Goal: Communication & Community: Answer question/provide support

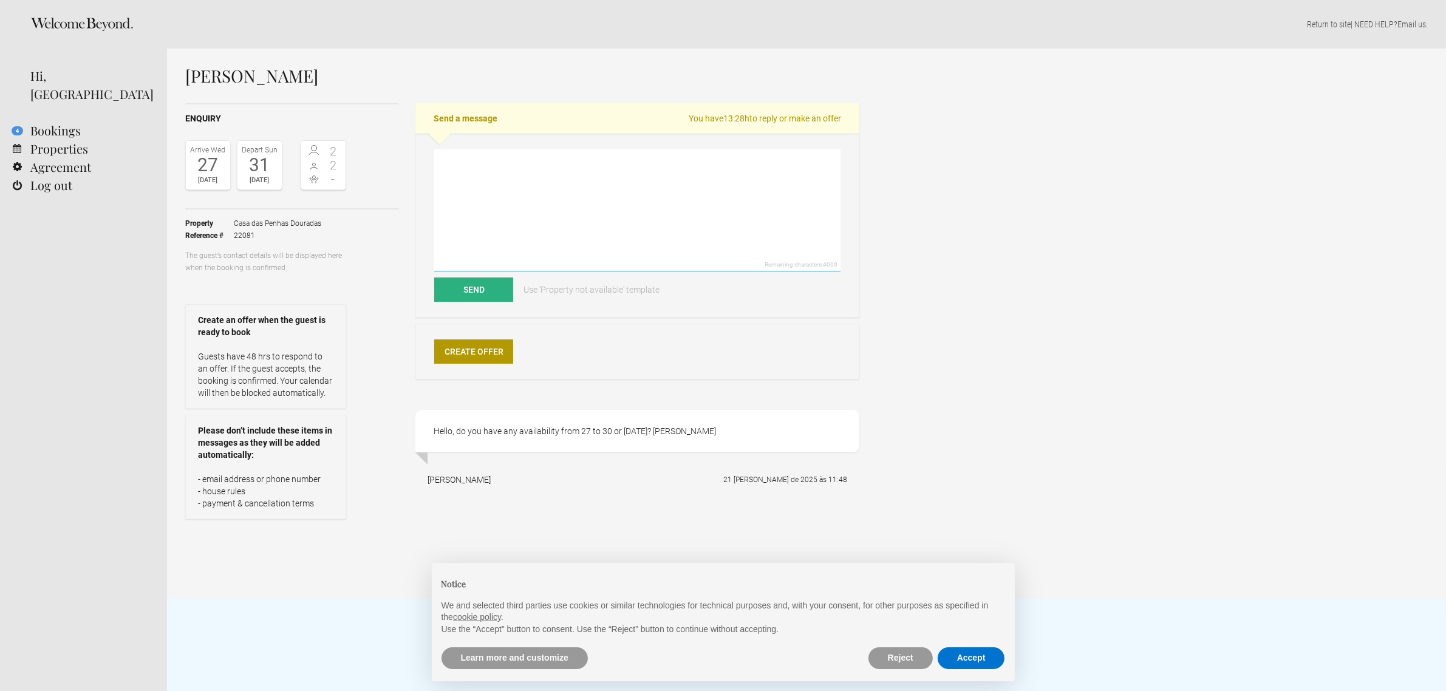
click at [530, 183] on textarea at bounding box center [637, 210] width 406 height 122
paste textarea "Dear Mrs. XXXX, Thank you for your email and for your interest in Casa das Penh…"
type textarea "Dear Mrs. XXXX, Thank you for your email and for your interest in Casa das Penh…"
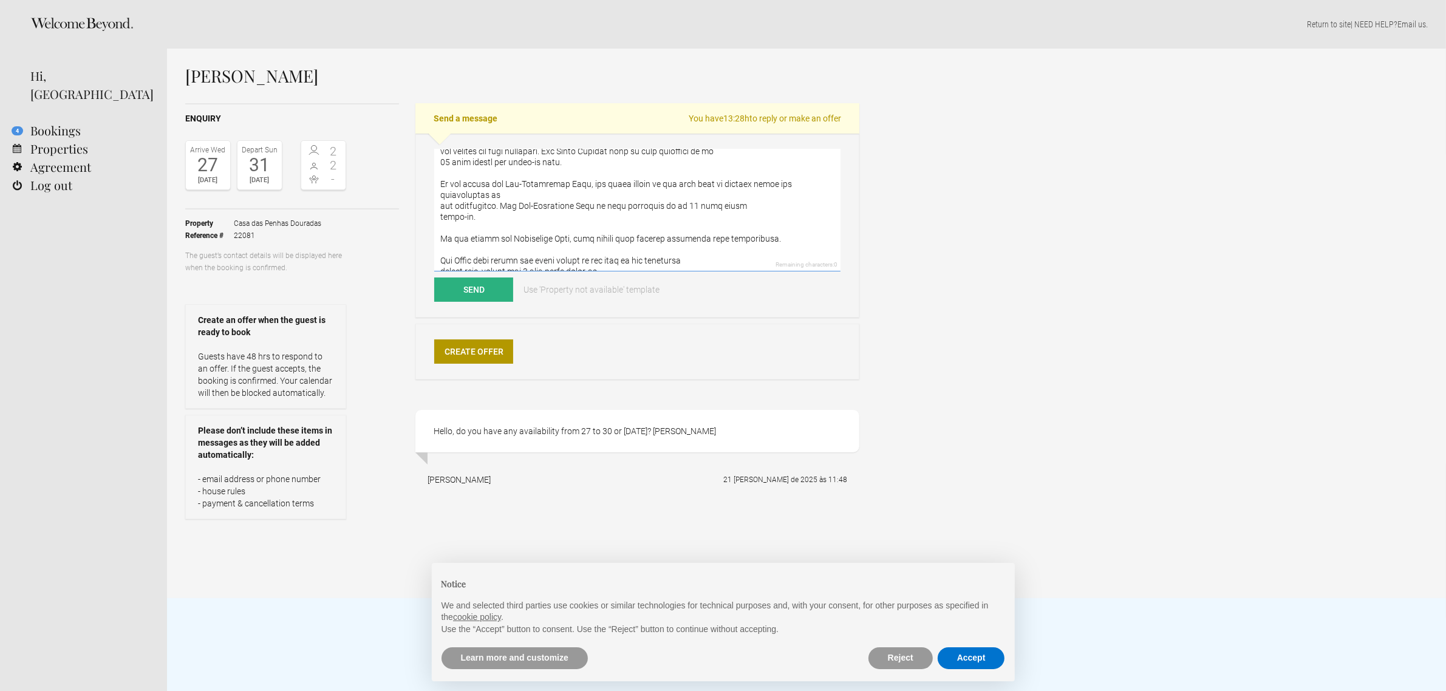
scroll to position [1704, 0]
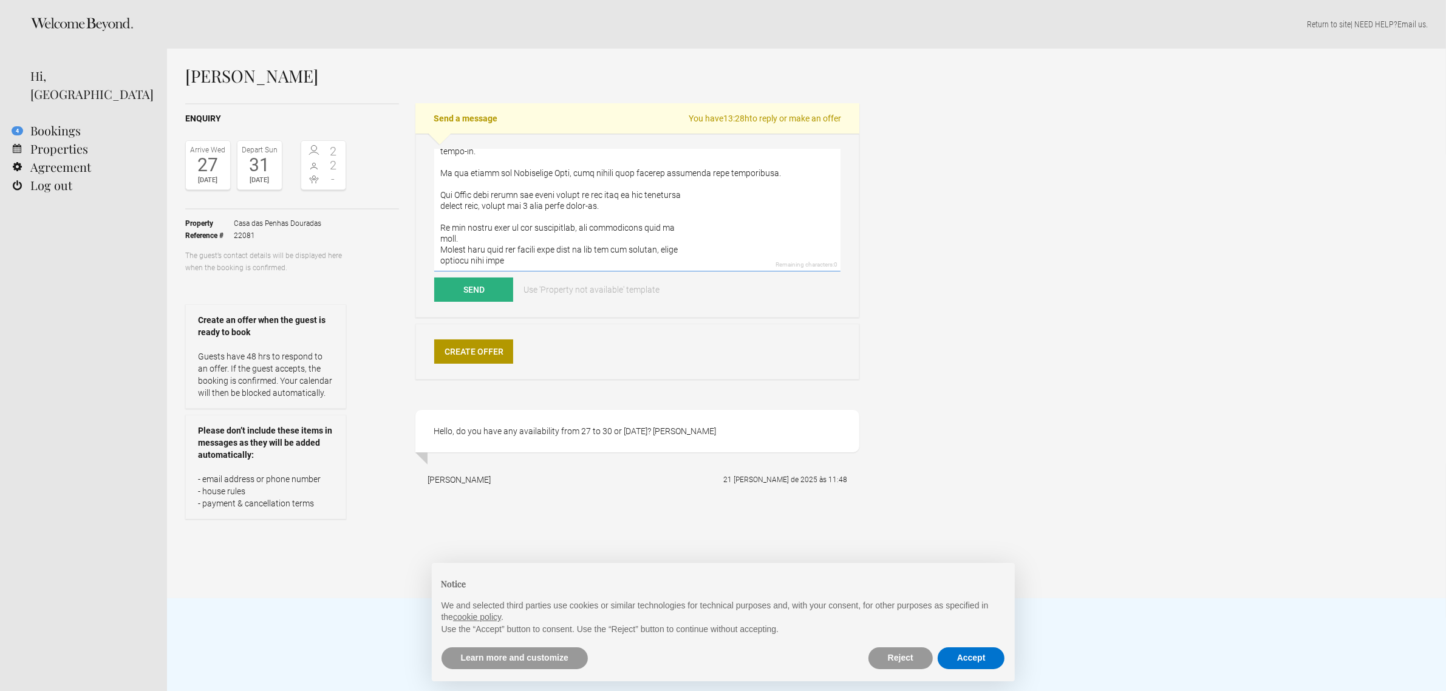
drag, startPoint x: 437, startPoint y: 158, endPoint x: 527, endPoint y: 265, distance: 140.1
click at [527, 265] on textarea at bounding box center [637, 210] width 406 height 122
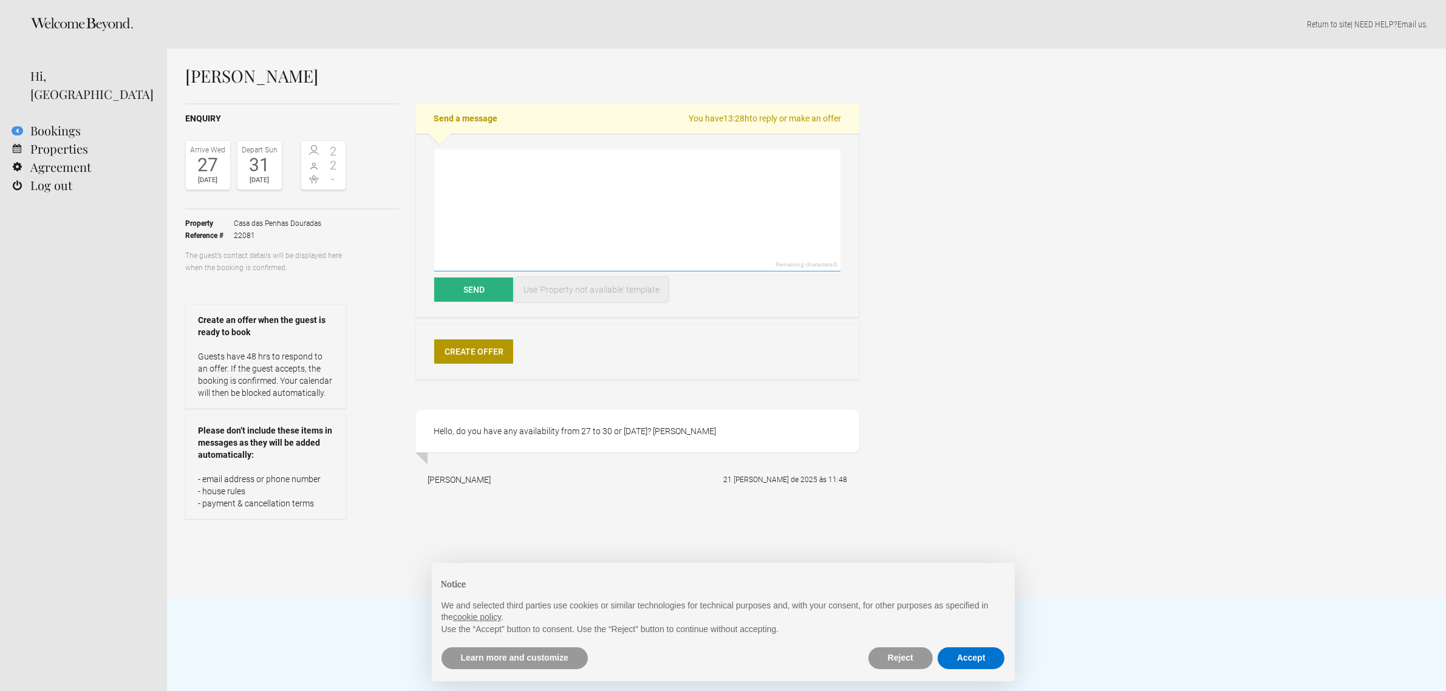
scroll to position [0, 0]
click at [477, 159] on textarea at bounding box center [637, 210] width 406 height 122
type textarea "Dear Mrs."
click at [336, 171] on span "2" at bounding box center [333, 165] width 19 height 12
click at [327, 162] on span "2" at bounding box center [333, 165] width 19 height 12
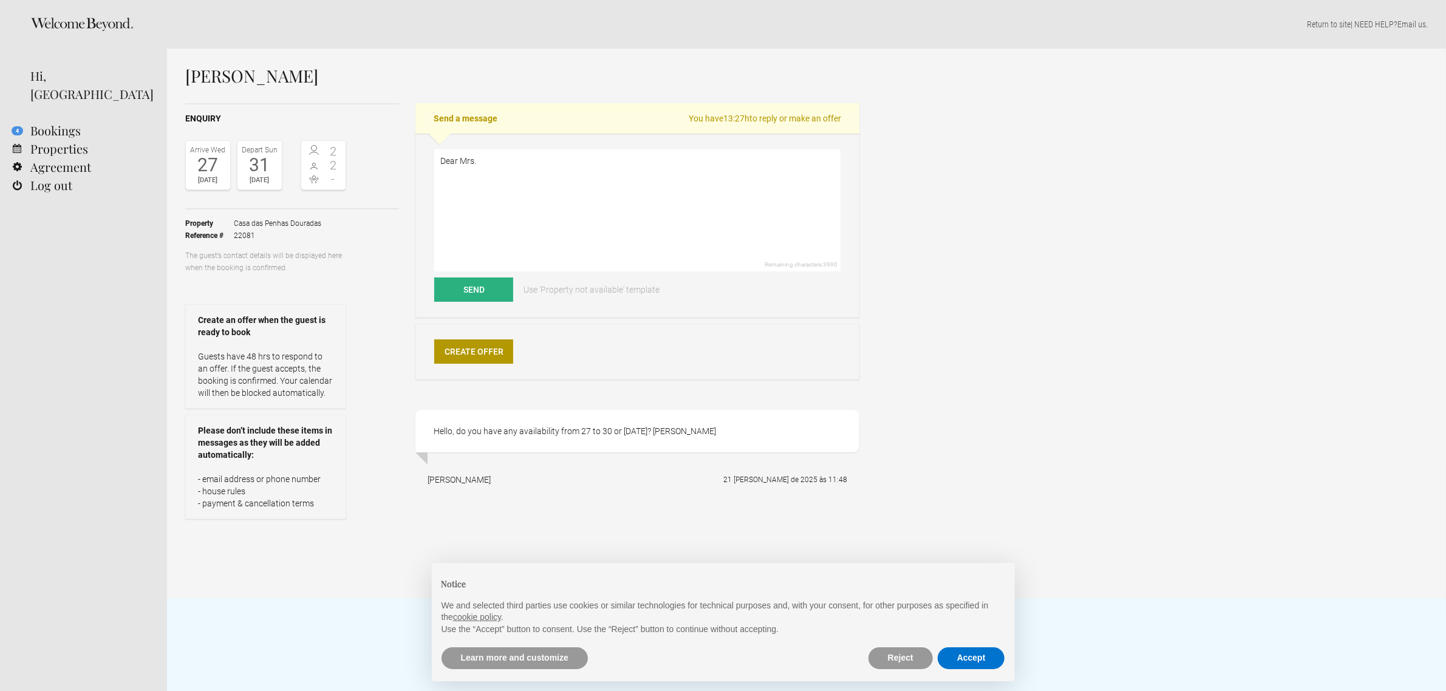
click at [327, 155] on span "2" at bounding box center [333, 151] width 19 height 12
click at [482, 350] on link "Create Offer" at bounding box center [473, 351] width 79 height 24
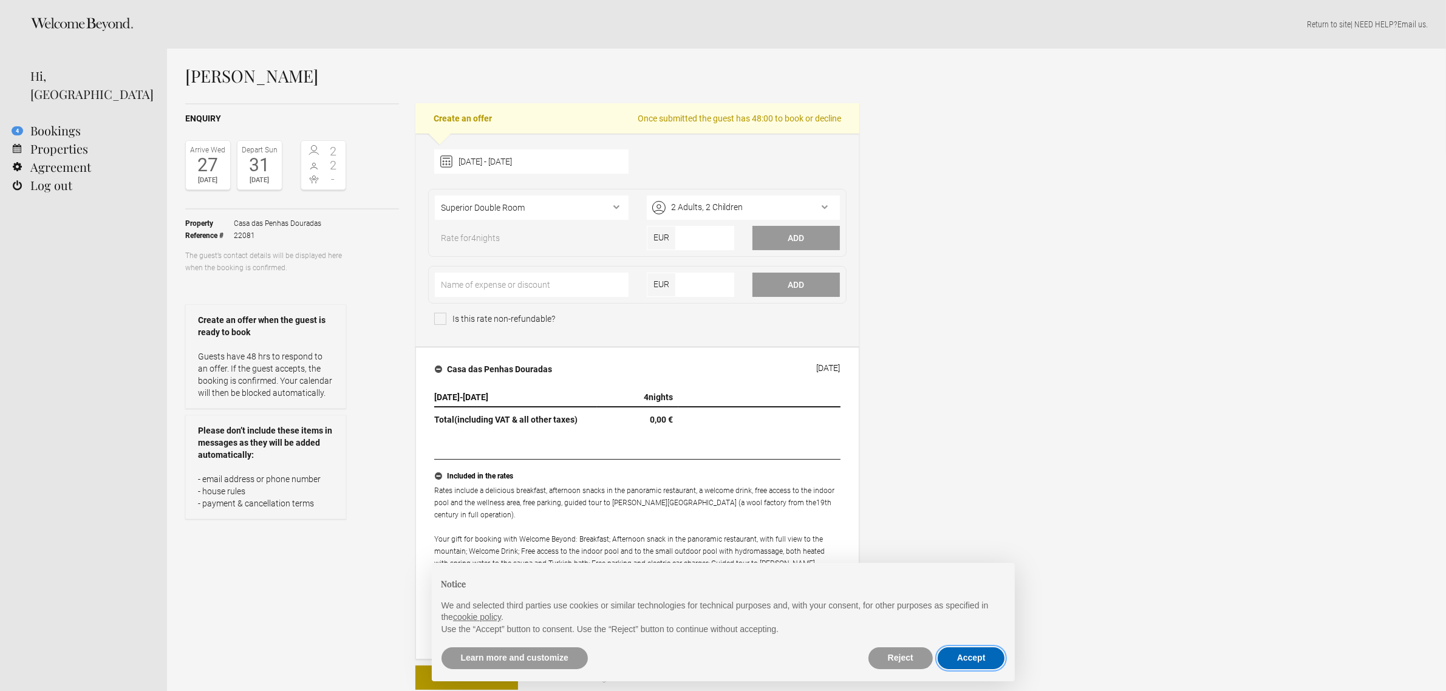
click at [964, 662] on button "Accept" at bounding box center [971, 658] width 67 height 22
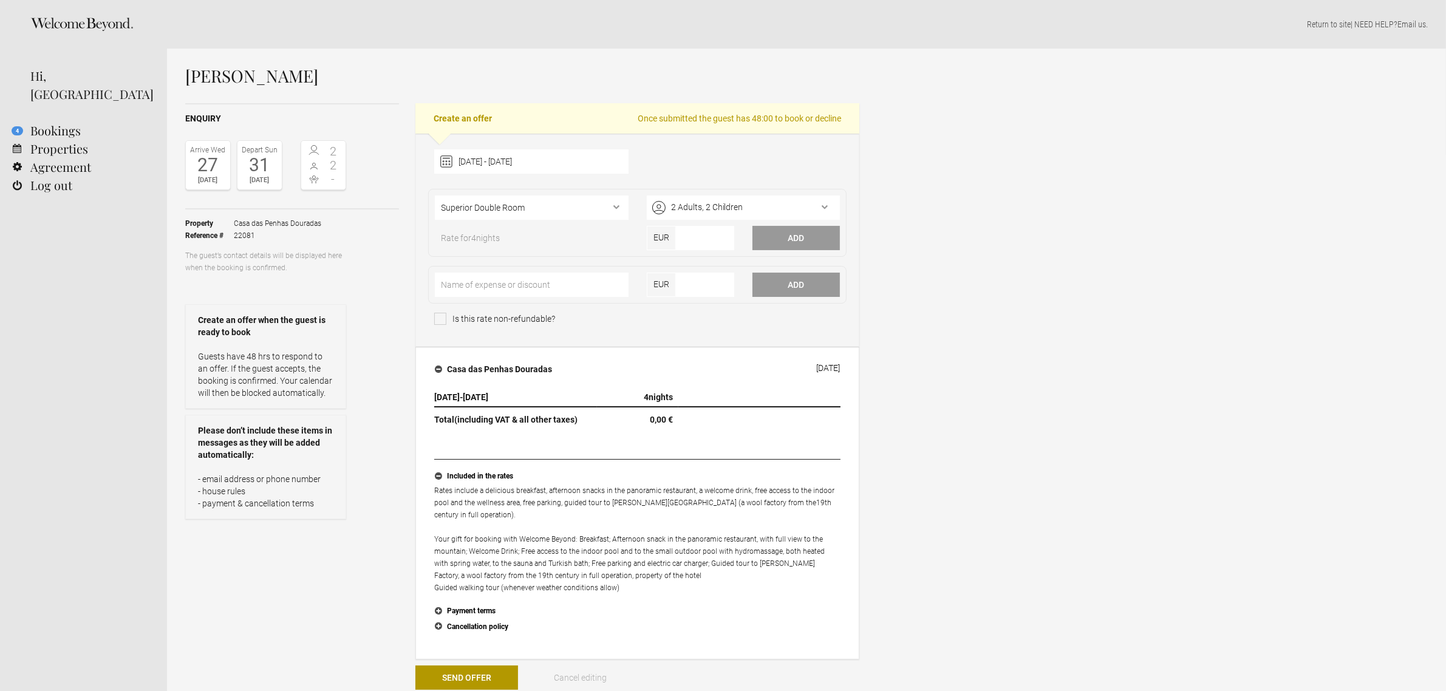
click at [485, 128] on h2 "Create an offer Once submitted the guest has 48:00 to book or decline" at bounding box center [637, 118] width 444 height 30
click at [486, 117] on h2 "Create an offer Once submitted the guest has 48:00 to book or decline" at bounding box center [637, 118] width 444 height 30
click at [429, 124] on h2 "Create an offer Once submitted the guest has 48:00 to book or decline" at bounding box center [637, 118] width 444 height 30
drag, startPoint x: 326, startPoint y: 126, endPoint x: 316, endPoint y: 102, distance: 25.6
click at [326, 119] on div "Enquiry Arrive Wed 27 Aug 2025 Depart Sun 31 Aug 2025 2 2 - Toggle booking deta…" at bounding box center [292, 329] width 214 height 452
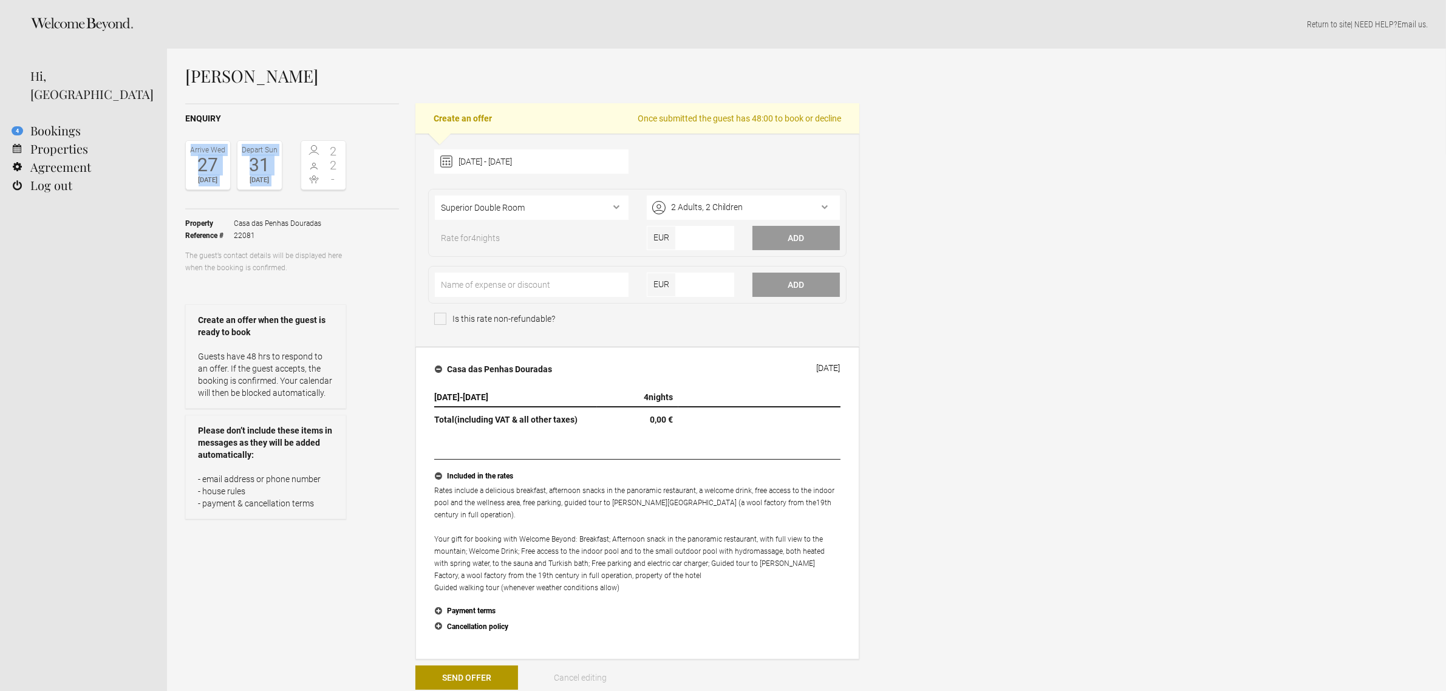
click at [316, 102] on div "Nicole Alexander-Huhle Enquiry Arrive Wed 27 Aug 2025 Depart Sun 31 Aug 2025 2 …" at bounding box center [522, 607] width 674 height 1080
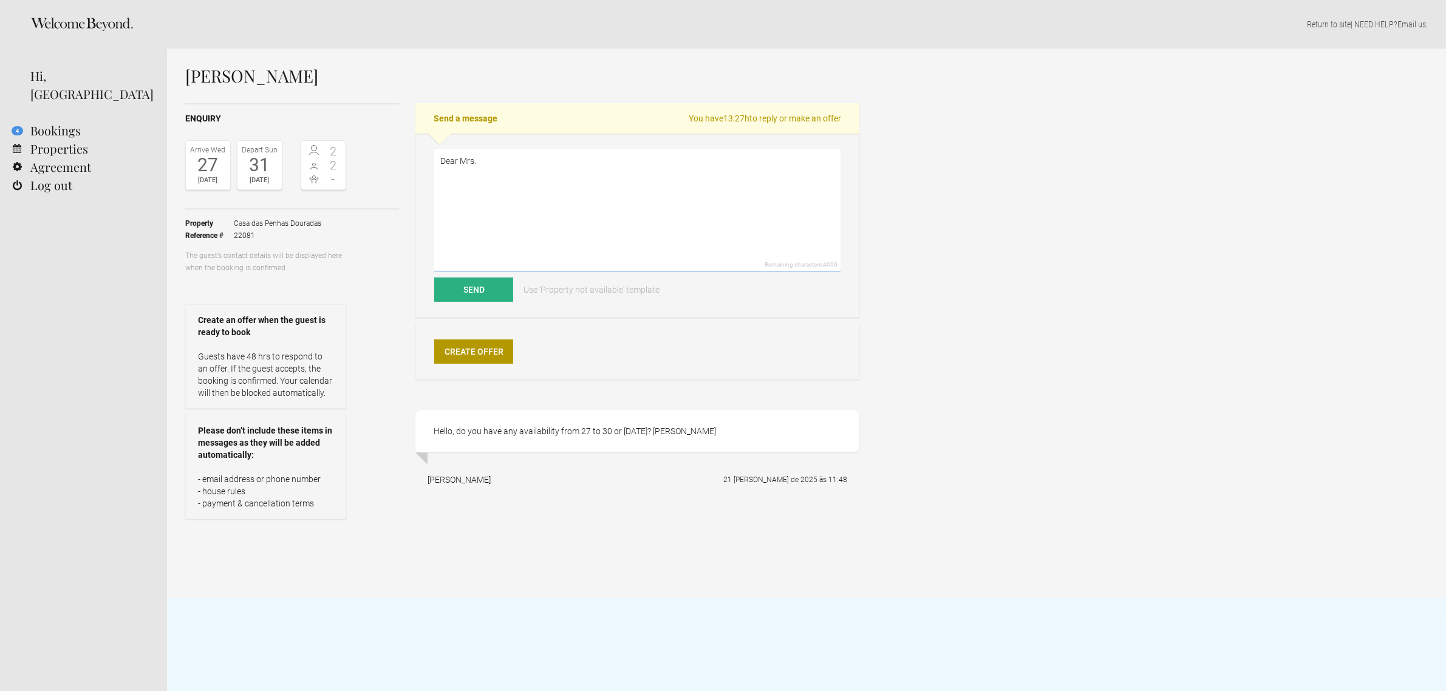
click at [515, 154] on textarea "Dear Mrs." at bounding box center [637, 210] width 406 height 122
paste textarea "Thank you for your email and for your interest in [GEOGRAPHIC_DATA] – [PERSON_N…"
drag, startPoint x: 442, startPoint y: 193, endPoint x: 445, endPoint y: 209, distance: 16.7
click at [442, 193] on textarea "Dear Mrs. [PERSON_NAME], Thank you for your email and for your interest in Casa…" at bounding box center [637, 210] width 406 height 122
click at [531, 183] on textarea "Dear Mrs. [PERSON_NAME], Thank you for your email and for your interest in Casa…" at bounding box center [637, 210] width 406 height 122
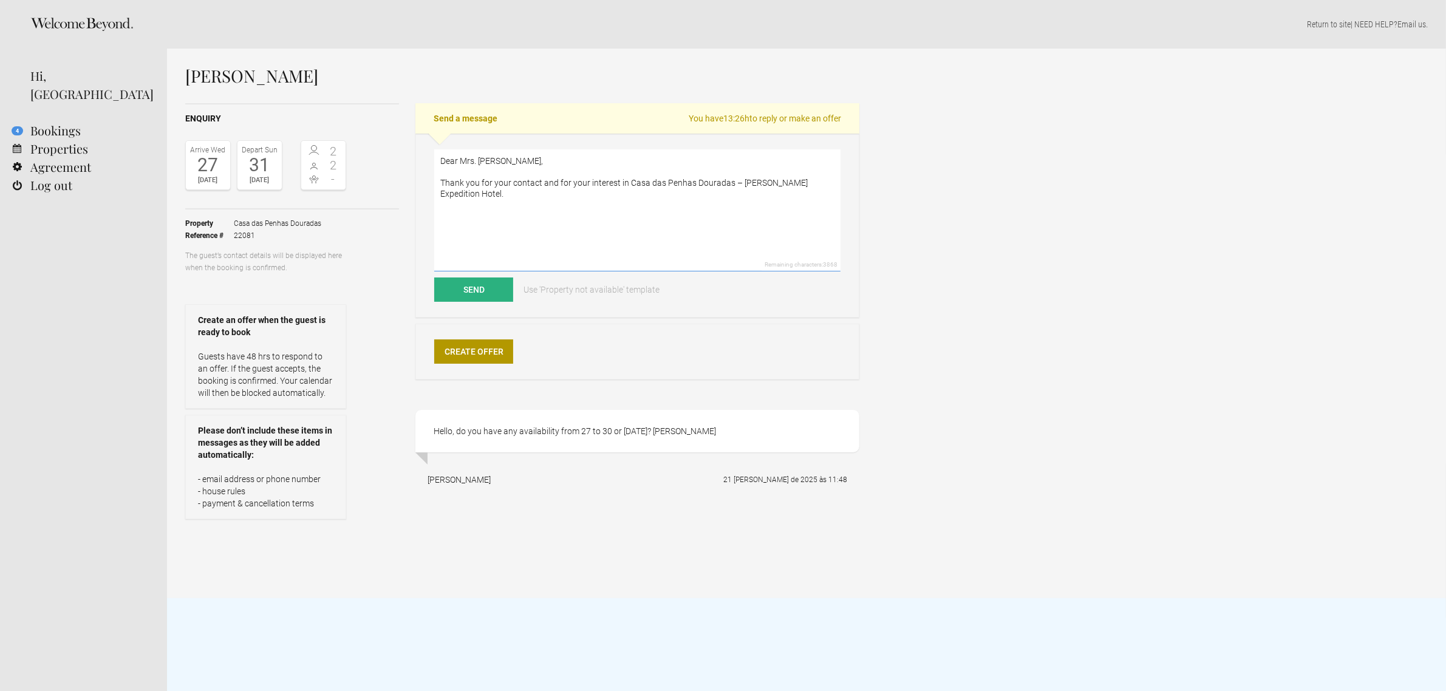
click at [439, 197] on textarea "Dear Mrs. [PERSON_NAME], Thank you for your contact and for your interest in Ca…" at bounding box center [637, 210] width 406 height 122
click at [827, 179] on textarea "Dear Mrs. [PERSON_NAME], Thank you for your contact and for your interest in Ca…" at bounding box center [637, 210] width 406 height 122
paste textarea "Unfortunately, we do not have availability for the requested dates at this prop…"
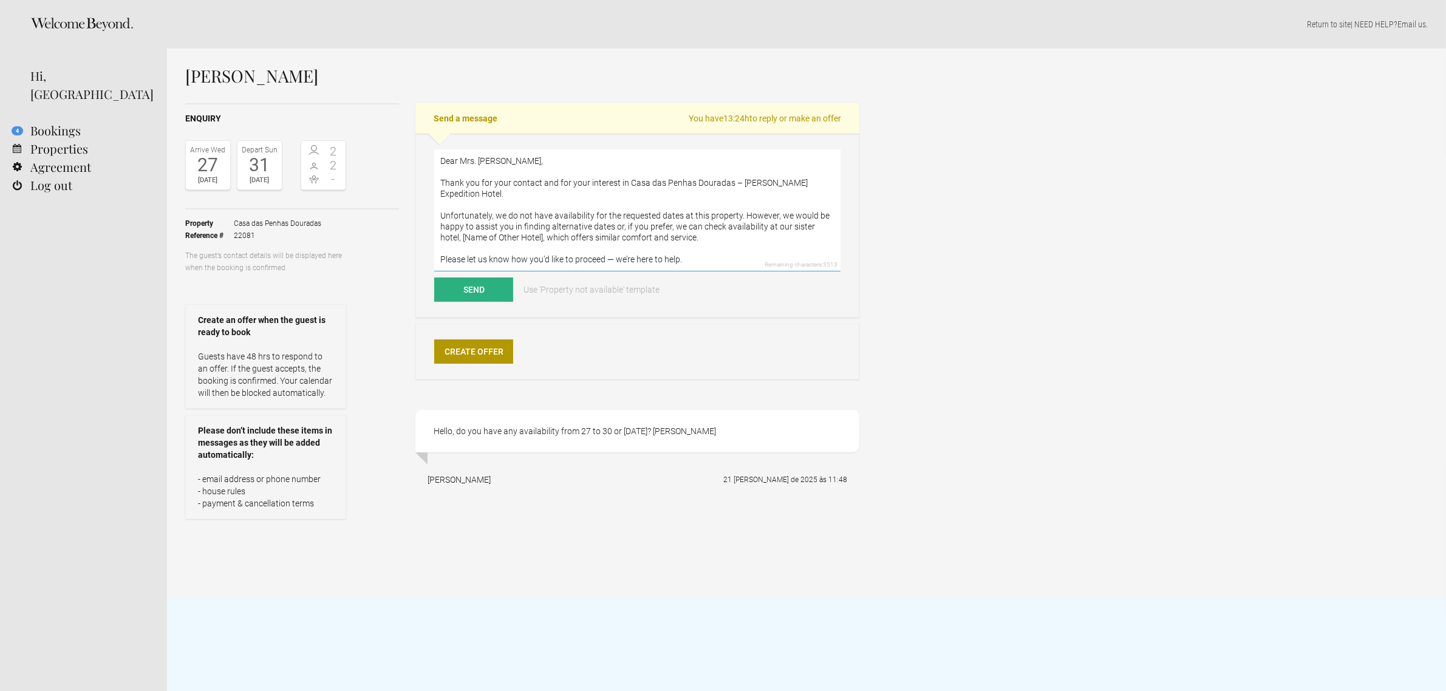
click at [520, 226] on textarea "Dear Mrs. [PERSON_NAME], Thank you for your contact and for your interest in Ca…" at bounding box center [637, 210] width 406 height 122
click at [732, 247] on textarea "Dear Mrs. [PERSON_NAME], Thank you for your contact and for your interest in Ca…" at bounding box center [637, 210] width 406 height 122
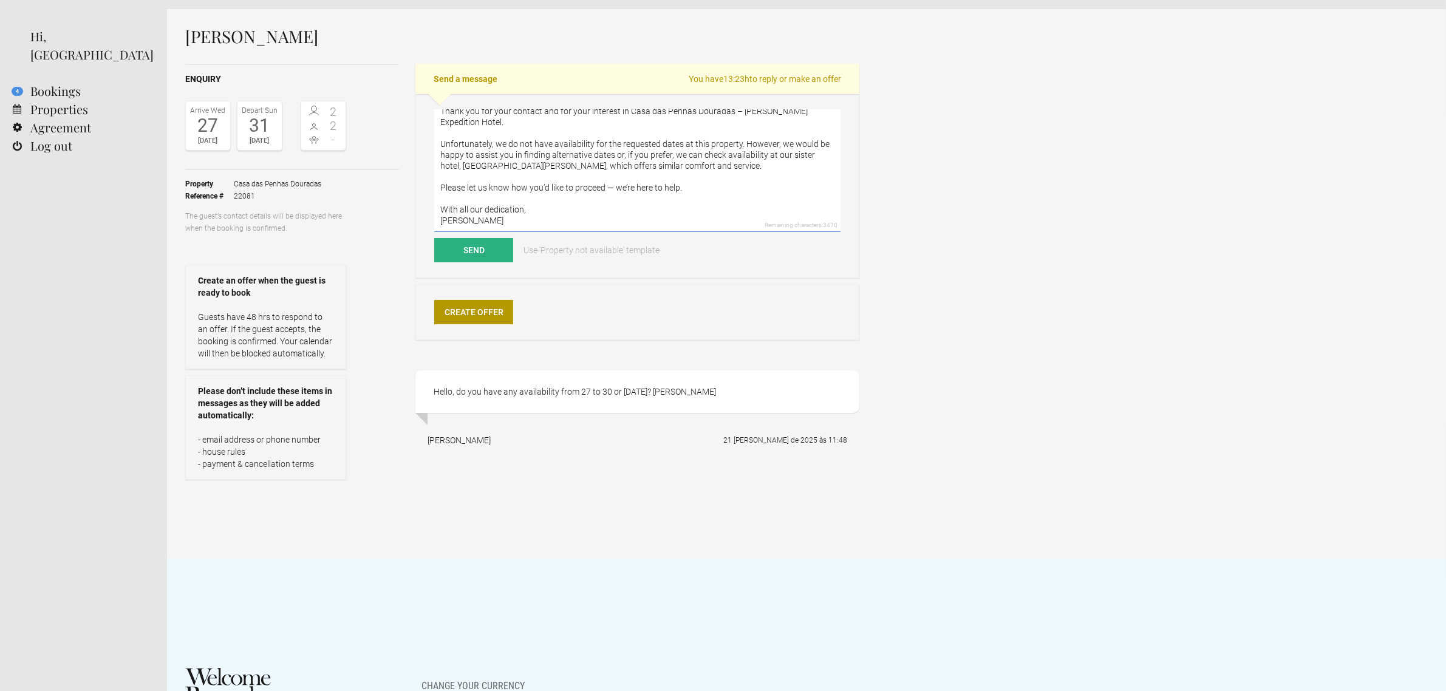
scroll to position [76, 0]
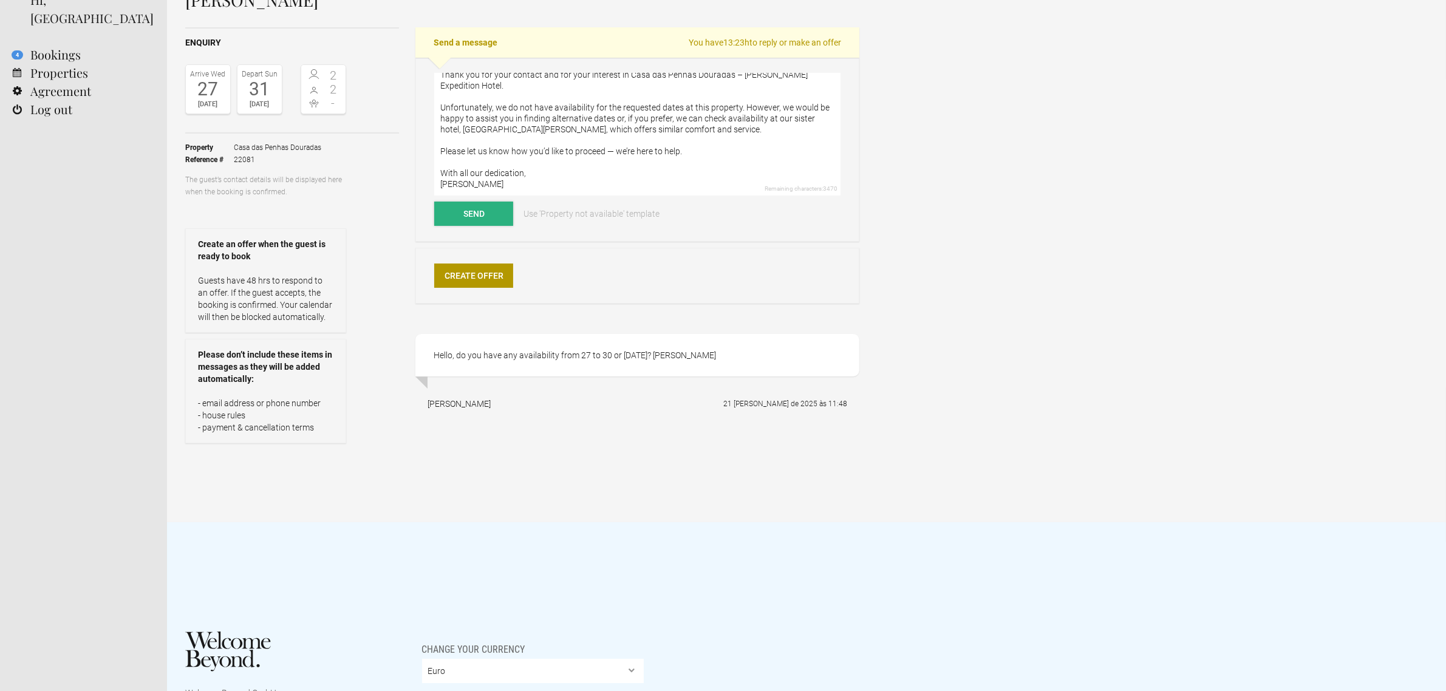
click at [484, 216] on button "Send" at bounding box center [473, 214] width 79 height 24
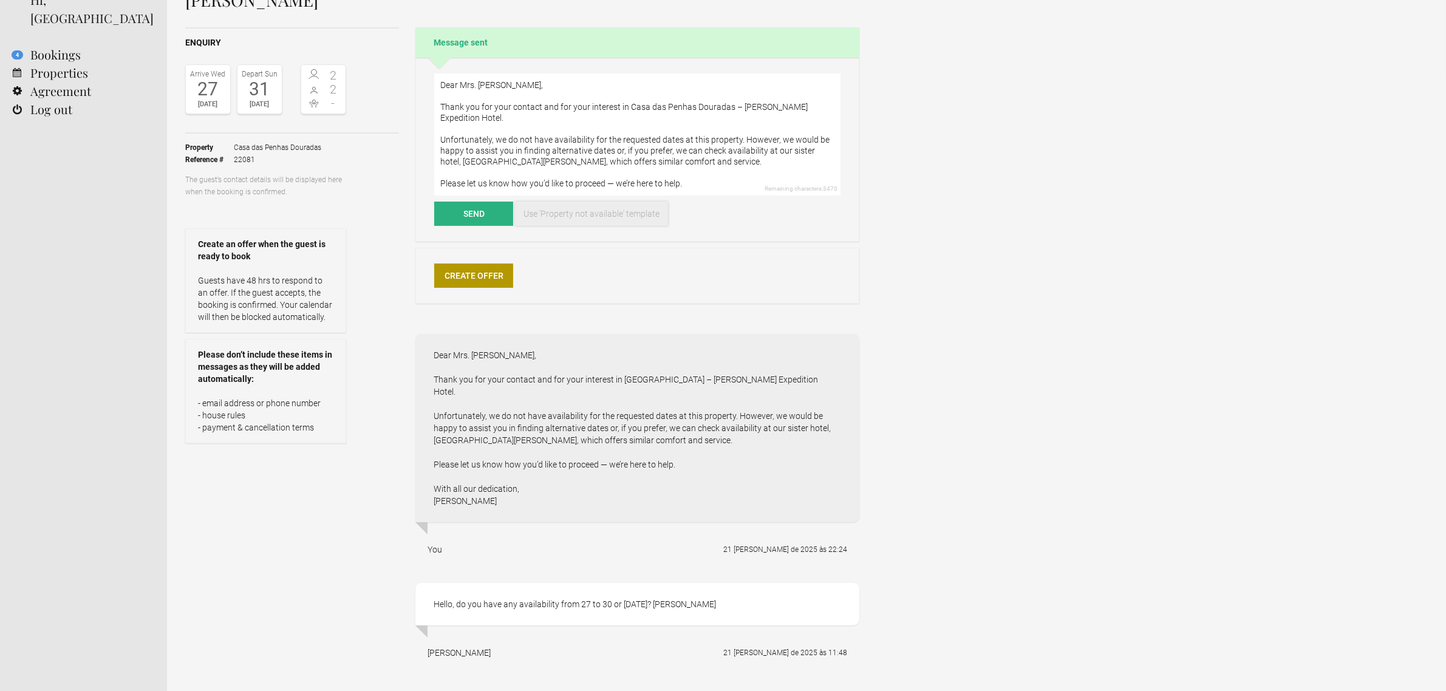
click at [617, 213] on link "Use 'Property not available' template" at bounding box center [591, 214] width 153 height 24
type textarea "Hi [PERSON_NAME], unfortunately Casa das [GEOGRAPHIC_DATA] is fully booked at t…"
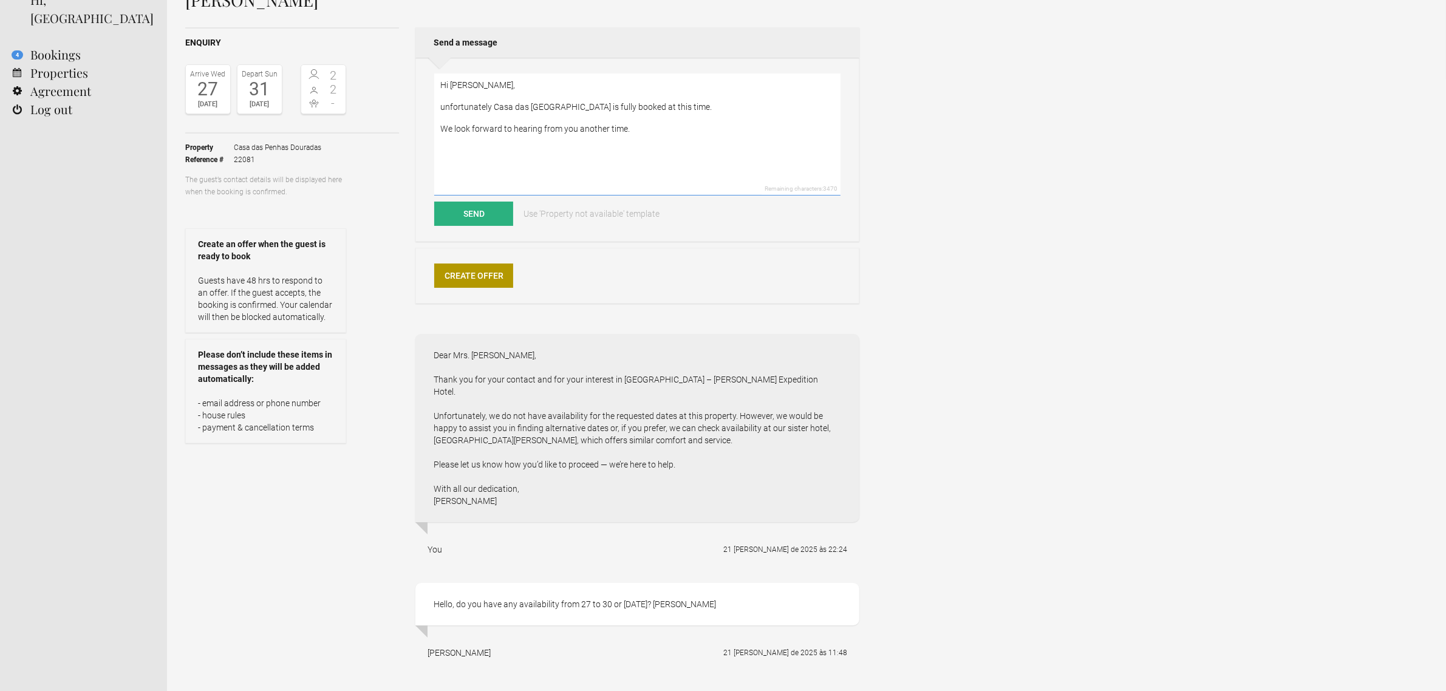
drag, startPoint x: 636, startPoint y: 129, endPoint x: 415, endPoint y: 67, distance: 230.1
click at [423, 67] on div "Hi [PERSON_NAME], unfortunately Casa das [GEOGRAPHIC_DATA] is fully booked at t…" at bounding box center [637, 150] width 444 height 184
